Goal: Find specific page/section: Find specific page/section

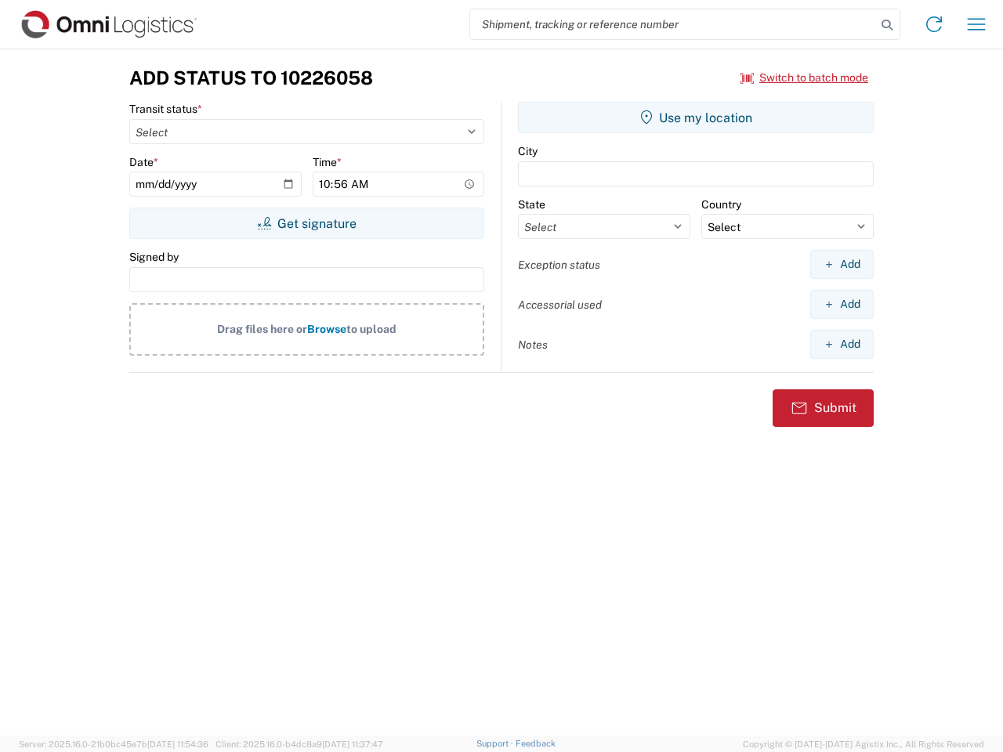
click at [673, 24] on input "search" at bounding box center [673, 24] width 406 height 30
click at [887, 25] on icon at bounding box center [887, 25] width 22 height 22
click at [934, 24] on icon at bounding box center [934, 24] width 25 height 25
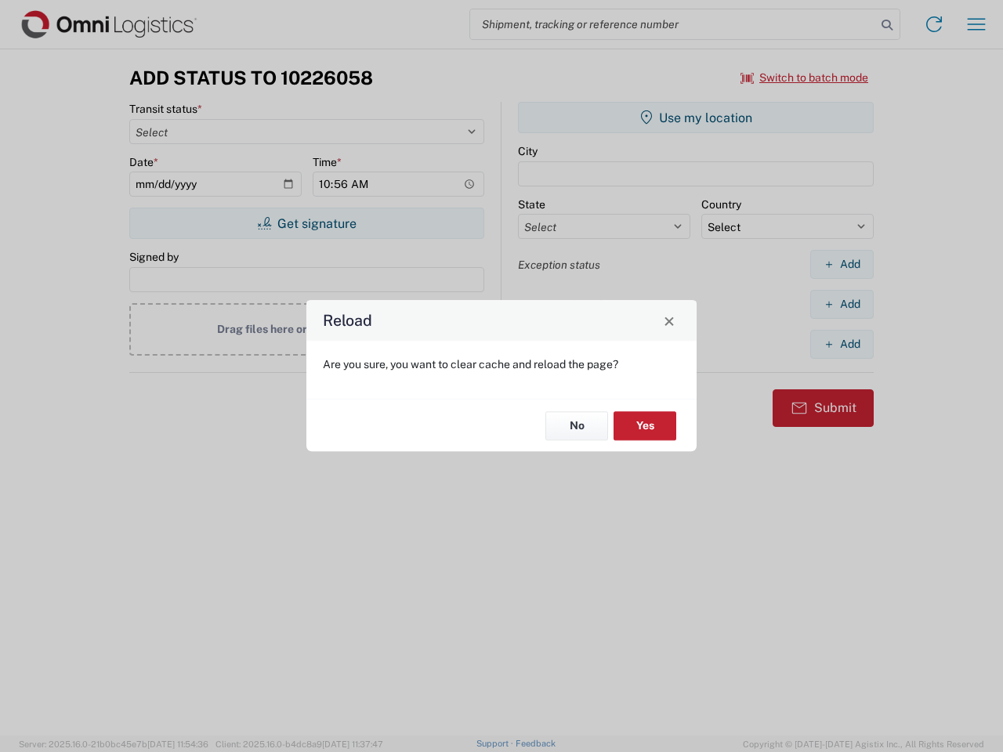
click at [976, 24] on div "Reload Are you sure, you want to clear cache and reload the page? No Yes" at bounding box center [501, 376] width 1003 height 752
click at [805, 78] on div "Reload Are you sure, you want to clear cache and reload the page? No Yes" at bounding box center [501, 376] width 1003 height 752
click at [306, 223] on div "Reload Are you sure, you want to clear cache and reload the page? No Yes" at bounding box center [501, 376] width 1003 height 752
click at [696, 118] on div "Reload Are you sure, you want to clear cache and reload the page? No Yes" at bounding box center [501, 376] width 1003 height 752
click at [842, 264] on div "Reload Are you sure, you want to clear cache and reload the page? No Yes" at bounding box center [501, 376] width 1003 height 752
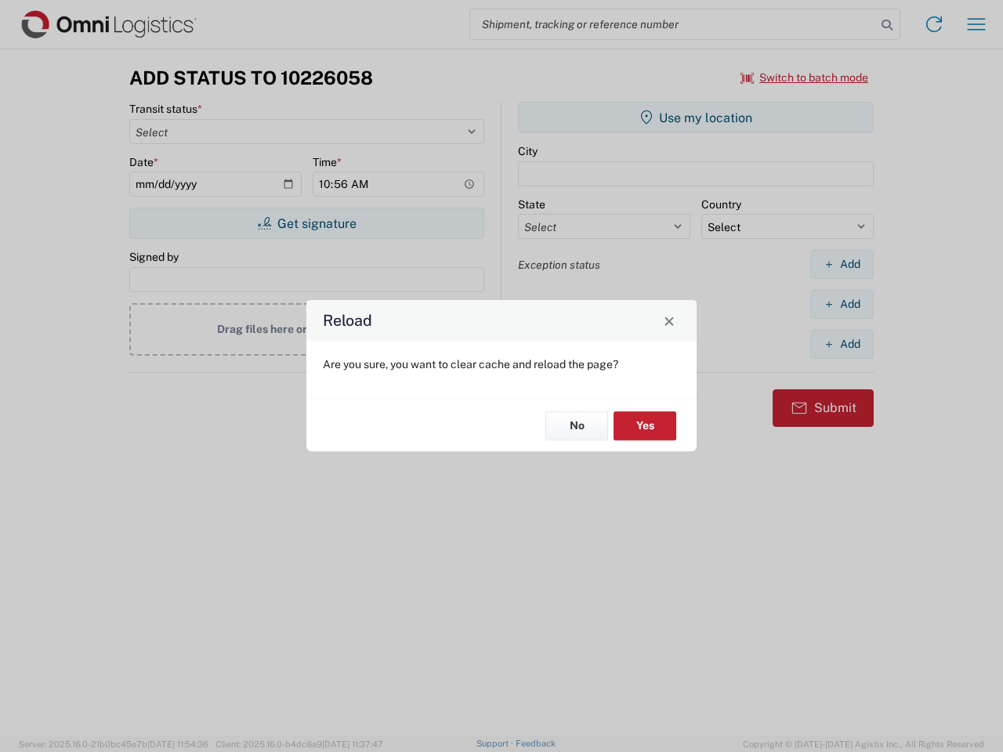
click at [842, 304] on div "Reload Are you sure, you want to clear cache and reload the page? No Yes" at bounding box center [501, 376] width 1003 height 752
click at [842, 344] on div "Reload Are you sure, you want to clear cache and reload the page? No Yes" at bounding box center [501, 376] width 1003 height 752
